Goal: Information Seeking & Learning: Compare options

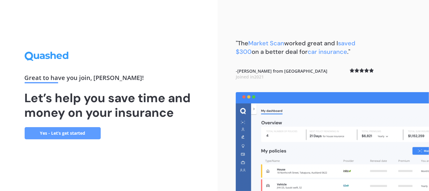
click at [81, 131] on link "Yes - Let’s get started" at bounding box center [63, 133] width 76 height 12
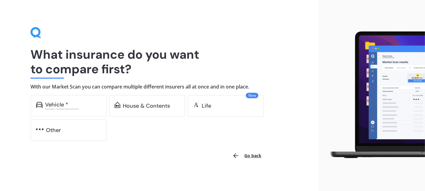
scroll to position [5, 0]
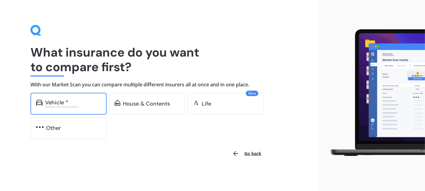
click at [69, 97] on div "Vehicle * Excludes commercial vehicles" at bounding box center [68, 104] width 76 height 22
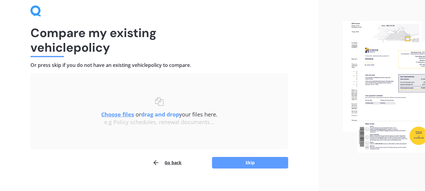
scroll to position [33, 0]
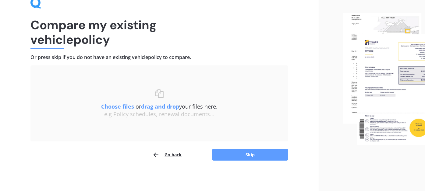
click at [203, 111] on div "e.g Policy schedules, renewal documents..." at bounding box center [159, 114] width 233 height 7
click at [239, 151] on button "Skip" at bounding box center [250, 155] width 76 height 12
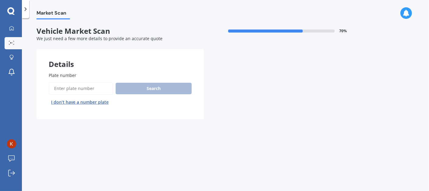
click at [74, 89] on input "Plate number" at bounding box center [81, 88] width 65 height 13
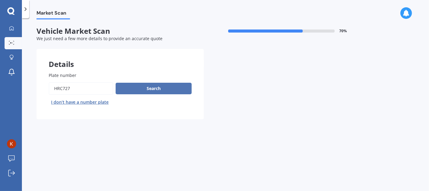
type input "hrc727"
click at [154, 86] on button "Search" at bounding box center [154, 89] width 76 height 12
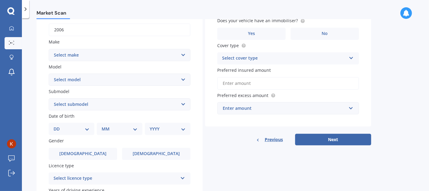
scroll to position [16, 0]
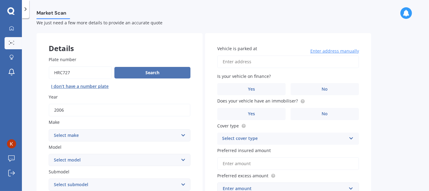
click at [143, 73] on button "Search" at bounding box center [152, 73] width 76 height 12
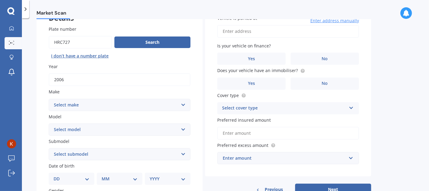
click at [146, 104] on select "Select make AC ALFA ROMEO ASTON MARTIN AUDI AUSTIN BEDFORD Bentley BMW BYD CADI…" at bounding box center [120, 105] width 142 height 12
select select "LANDROVER"
click at [49, 99] on select "Select make AC ALFA ROMEO ASTON MARTIN AUDI AUSTIN BEDFORD Bentley BMW BYD CADI…" at bounding box center [120, 105] width 142 height 12
click at [122, 128] on select "Select model 110 130 90 Defender Discovery Evoque Freelander Range Rover Range …" at bounding box center [120, 130] width 142 height 12
select select "DISCOVERY"
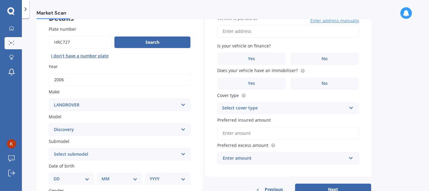
click at [49, 124] on select "Select model 110 130 90 Defender Discovery Evoque Freelander Range Rover Range …" at bounding box center [120, 130] width 142 height 12
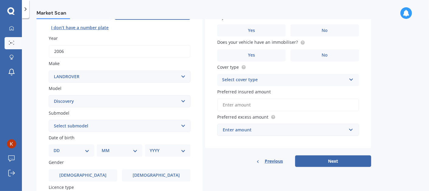
scroll to position [77, 0]
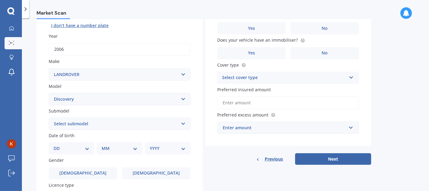
click at [125, 123] on select "Select submodel (All other) Diesel V8 petrol" at bounding box center [120, 124] width 142 height 12
select select "V8 PETROL"
click at [49, 118] on select "Select submodel (All other) Diesel V8 petrol" at bounding box center [120, 124] width 142 height 12
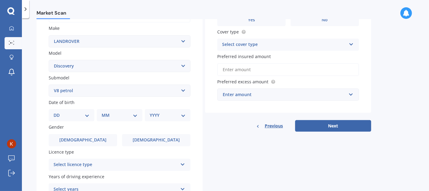
scroll to position [138, 0]
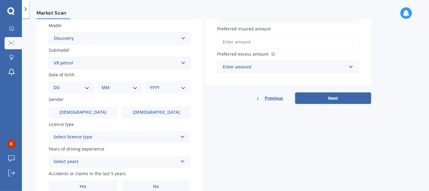
click at [77, 87] on select "DD 01 02 03 04 05 06 07 08 09 10 11 12 13 14 15 16 17 18 19 20 21 22 23 24 25 2…" at bounding box center [72, 87] width 36 height 7
select select "24"
click at [58, 85] on select "DD 01 02 03 04 05 06 07 08 09 10 11 12 13 14 15 16 17 18 19 20 21 22 23 24 25 2…" at bounding box center [72, 87] width 36 height 7
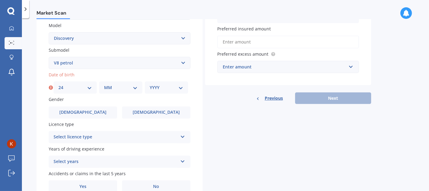
click at [118, 88] on select "MM 01 02 03 04 05 06 07 08 09 10 11 12" at bounding box center [120, 87] width 33 height 7
select select "05"
click at [104, 85] on select "MM 01 02 03 04 05 06 07 08 09 10 11 12" at bounding box center [120, 87] width 33 height 7
click at [162, 93] on div "YYYY 2025 2024 2023 2022 2021 2020 2019 2018 2017 2016 2015 2014 2013 2012 2011…" at bounding box center [166, 88] width 43 height 12
click at [163, 89] on select "YYYY 2025 2024 2023 2022 2021 2020 2019 2018 2017 2016 2015 2014 2013 2012 2011…" at bounding box center [166, 87] width 33 height 7
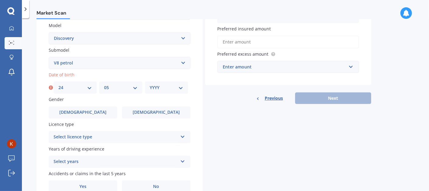
select select "1975"
click at [150, 85] on select "YYYY 2025 2024 2023 2022 2021 2020 2019 2018 2017 2016 2015 2014 2013 2012 2011…" at bounding box center [166, 87] width 33 height 7
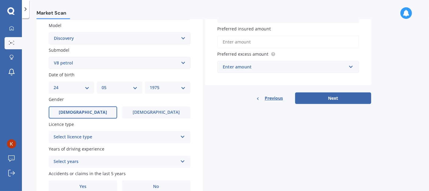
click at [83, 116] on label "Male" at bounding box center [83, 113] width 69 height 12
click at [0, 0] on input "Male" at bounding box center [0, 0] width 0 height 0
click at [111, 136] on div "Select licence type" at bounding box center [116, 137] width 124 height 7
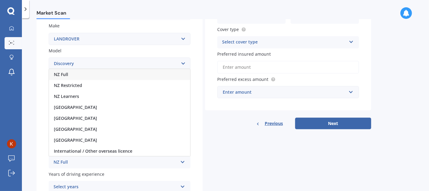
scroll to position [107, 0]
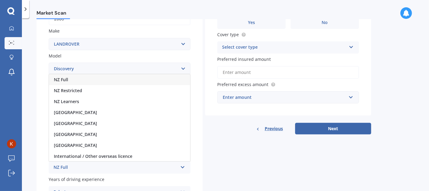
click at [93, 81] on div "NZ Full" at bounding box center [119, 79] width 141 height 11
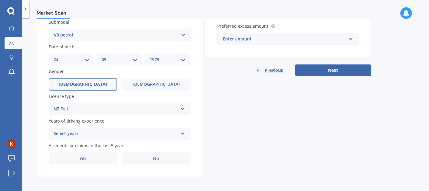
scroll to position [168, 0]
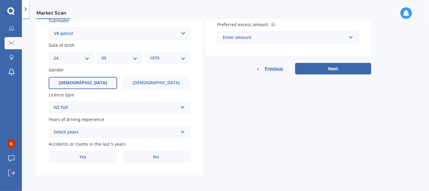
click at [111, 133] on div "Select years" at bounding box center [116, 132] width 124 height 7
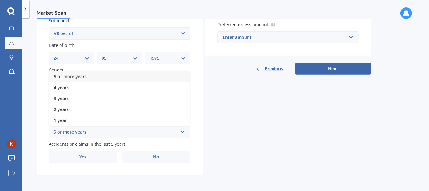
click at [108, 76] on div "5 or more years" at bounding box center [119, 76] width 141 height 11
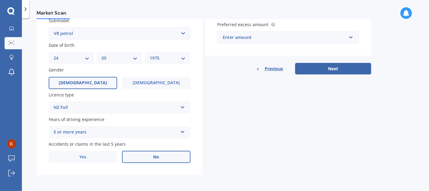
click at [164, 159] on label "No" at bounding box center [156, 157] width 69 height 12
click at [0, 0] on input "No" at bounding box center [0, 0] width 0 height 0
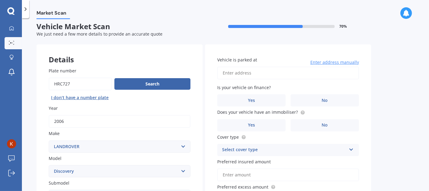
scroll to position [0, 0]
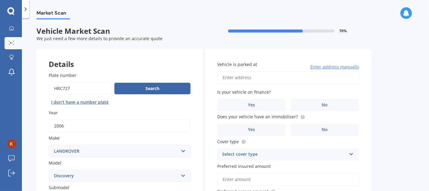
click at [271, 77] on input "Vehicle is parked at" at bounding box center [288, 77] width 142 height 13
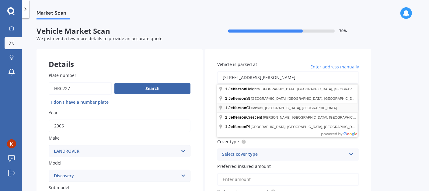
type input "1 Jefferson Close, Halswell, Christchurch 8025"
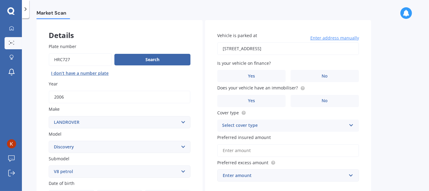
scroll to position [30, 0]
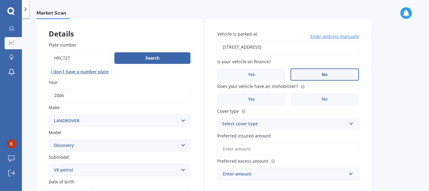
click at [320, 73] on label "No" at bounding box center [325, 75] width 69 height 12
click at [0, 0] on input "No" at bounding box center [0, 0] width 0 height 0
click at [262, 98] on label "Yes" at bounding box center [251, 99] width 69 height 12
click at [0, 0] on input "Yes" at bounding box center [0, 0] width 0 height 0
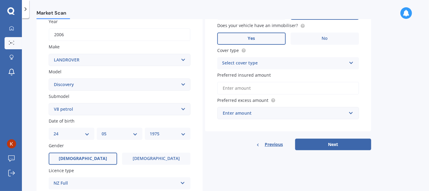
click at [274, 62] on div "Select cover type" at bounding box center [284, 63] width 124 height 7
click at [274, 76] on div "Comprehensive" at bounding box center [288, 75] width 141 height 11
click at [274, 88] on input "Preferred insured amount" at bounding box center [288, 88] width 142 height 13
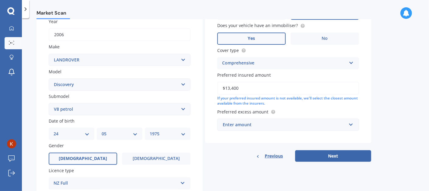
type input "$13,400"
click at [233, 111] on span "Preferred excess amount" at bounding box center [242, 112] width 51 height 6
click at [249, 125] on div "Enter amount" at bounding box center [285, 124] width 124 height 7
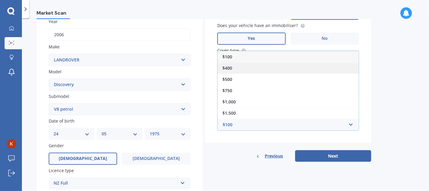
click at [245, 69] on div "$400" at bounding box center [288, 67] width 141 height 11
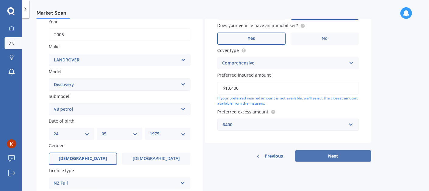
click at [333, 157] on button "Next" at bounding box center [333, 156] width 76 height 12
select select "24"
select select "05"
select select "1975"
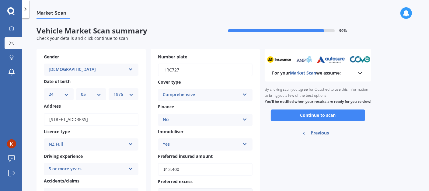
scroll to position [0, 0]
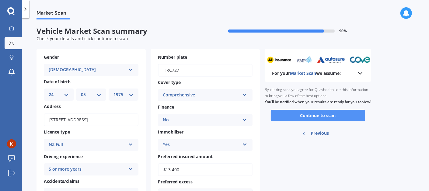
click at [346, 121] on button "Continue to scan" at bounding box center [318, 116] width 94 height 12
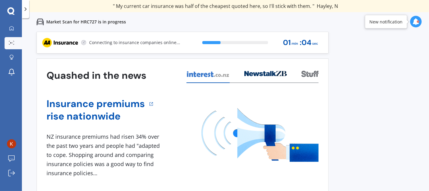
click at [417, 22] on icon at bounding box center [416, 21] width 7 height 7
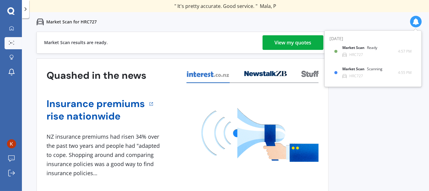
click at [289, 36] on div "View my quotes" at bounding box center [293, 42] width 37 height 15
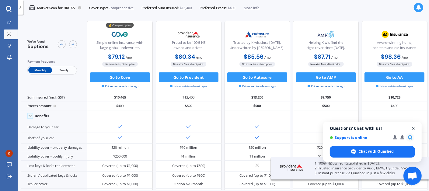
click at [414, 129] on span "Close chat" at bounding box center [414, 129] width 8 height 8
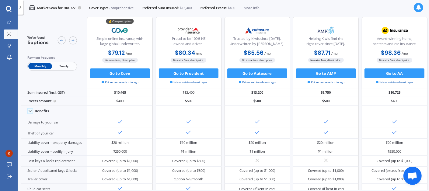
scroll to position [0, 1]
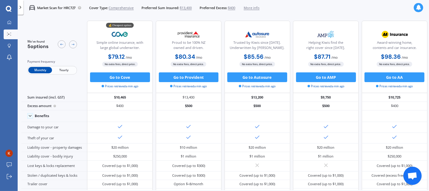
click at [67, 68] on span "Yearly" at bounding box center [64, 70] width 24 height 6
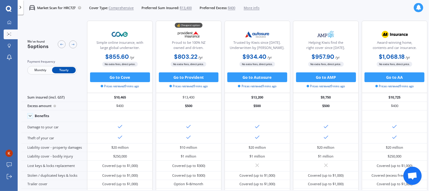
click at [38, 72] on span "Monthly" at bounding box center [40, 70] width 24 height 6
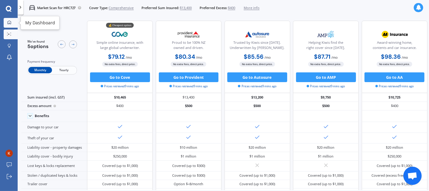
click at [6, 23] on div at bounding box center [8, 22] width 7 height 5
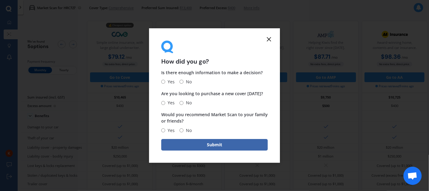
click at [180, 81] on input "No" at bounding box center [182, 82] width 4 height 4
radio input "true"
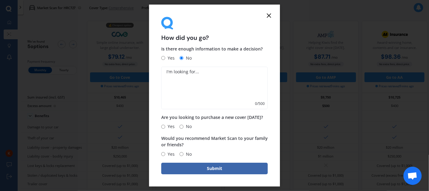
click at [270, 15] on icon at bounding box center [269, 15] width 7 height 7
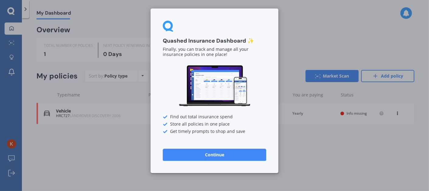
click at [249, 159] on button "Continue" at bounding box center [215, 155] width 104 height 12
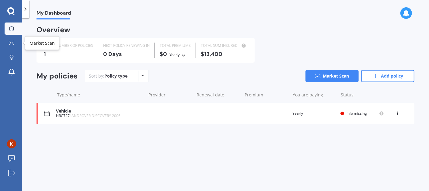
drag, startPoint x: 12, startPoint y: 40, endPoint x: 12, endPoint y: 30, distance: 10.4
click at [12, 40] on link "Market Scan" at bounding box center [13, 43] width 17 height 12
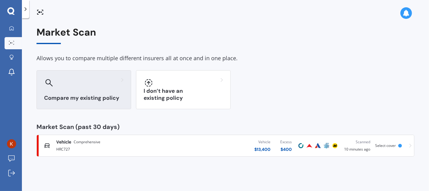
click at [86, 88] on div "Compare my existing policy" at bounding box center [84, 89] width 95 height 39
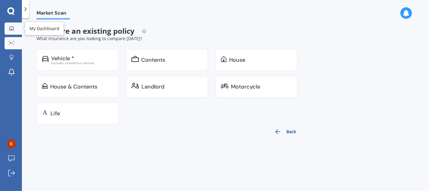
click at [11, 28] on icon at bounding box center [11, 28] width 5 height 5
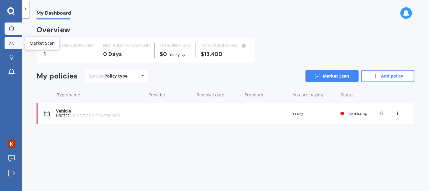
click at [12, 41] on icon at bounding box center [11, 43] width 5 height 4
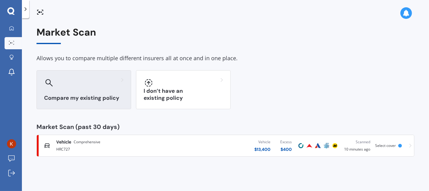
click at [62, 96] on h3 "Compare my existing policy" at bounding box center [83, 98] width 79 height 7
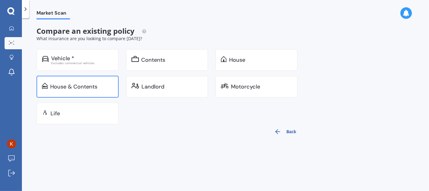
click at [82, 87] on div "House & Contents" at bounding box center [73, 87] width 47 height 6
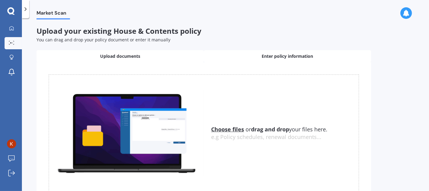
drag, startPoint x: 292, startPoint y: 55, endPoint x: 270, endPoint y: 53, distance: 21.7
click at [292, 55] on span "Enter policy information" at bounding box center [287, 56] width 51 height 6
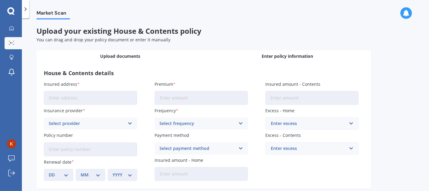
click at [72, 53] on div "Upload documents" at bounding box center [120, 56] width 167 height 12
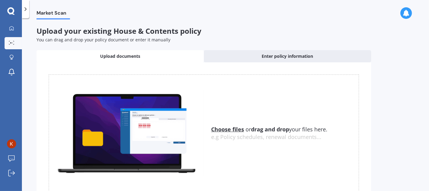
click at [9, 12] on icon at bounding box center [10, 10] width 7 height 7
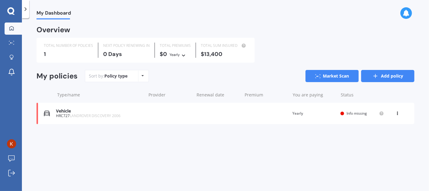
click at [398, 78] on link "Add policy" at bounding box center [387, 76] width 53 height 12
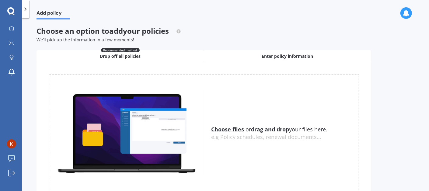
click at [280, 52] on div "Enter policy information" at bounding box center [287, 56] width 167 height 12
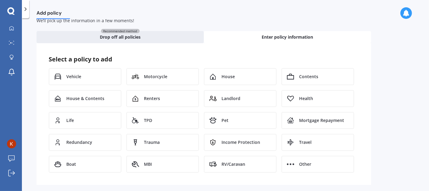
scroll to position [23, 0]
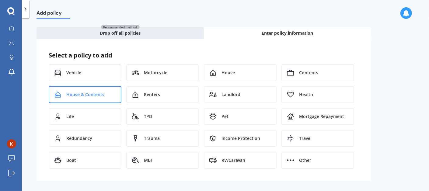
click at [84, 93] on span "House & Contents" at bounding box center [85, 95] width 38 height 6
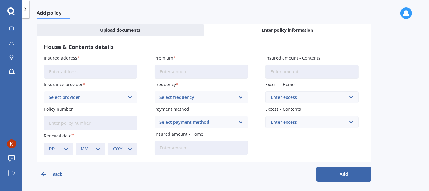
scroll to position [28, 0]
